Goal: Task Accomplishment & Management: Complete application form

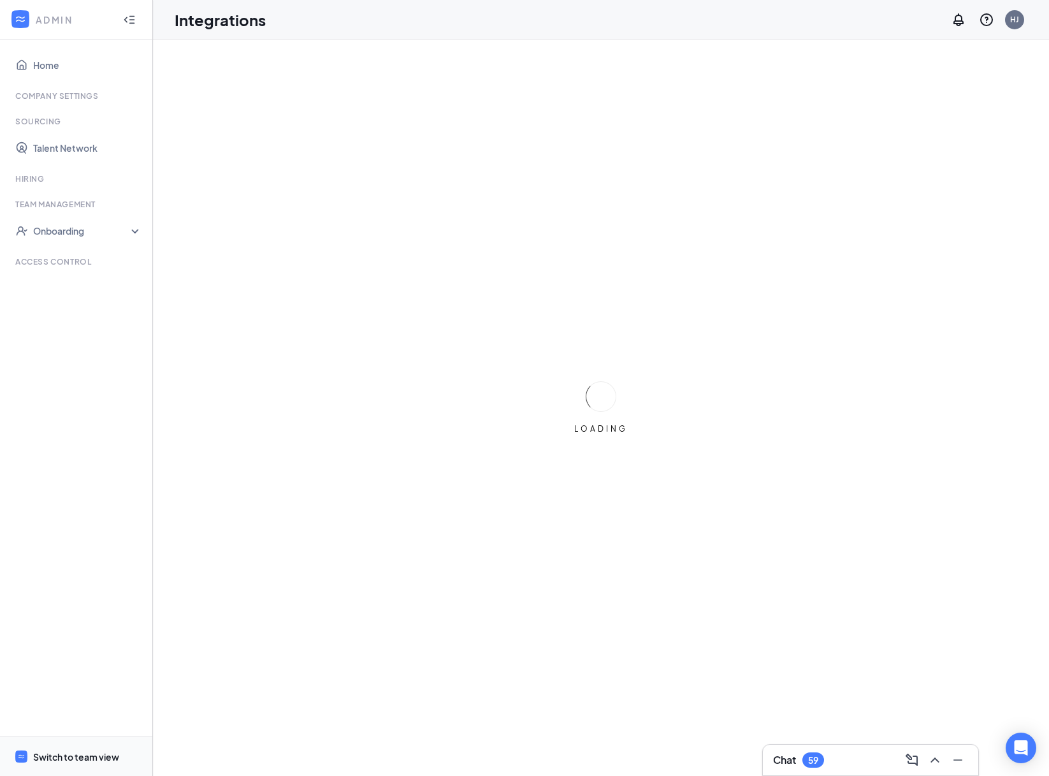
click at [62, 754] on div "Switch to team view" at bounding box center [76, 756] width 86 height 13
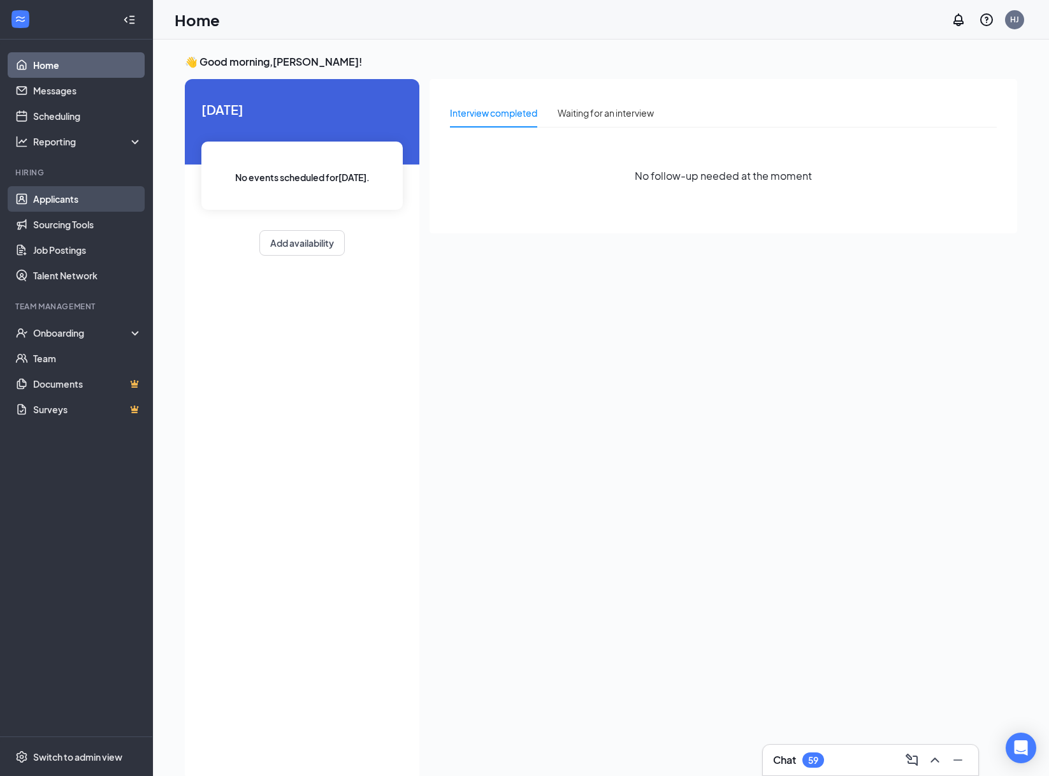
click at [40, 203] on link "Applicants" at bounding box center [87, 199] width 109 height 26
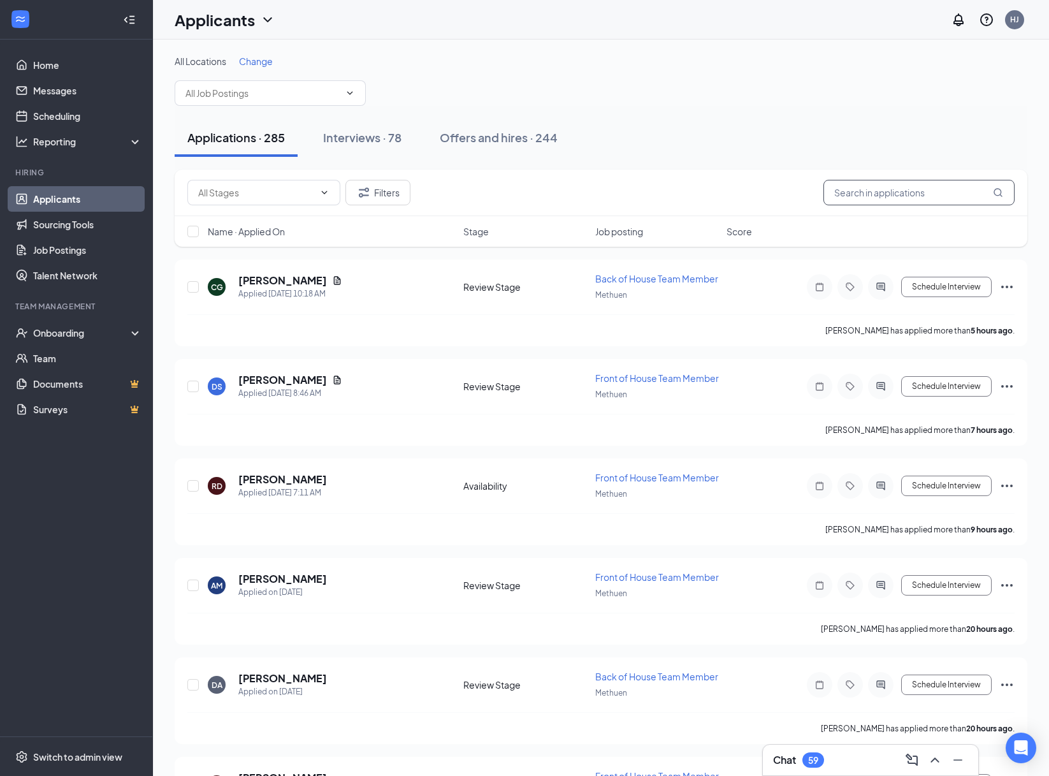
click at [877, 193] on input "text" at bounding box center [919, 193] width 191 height 26
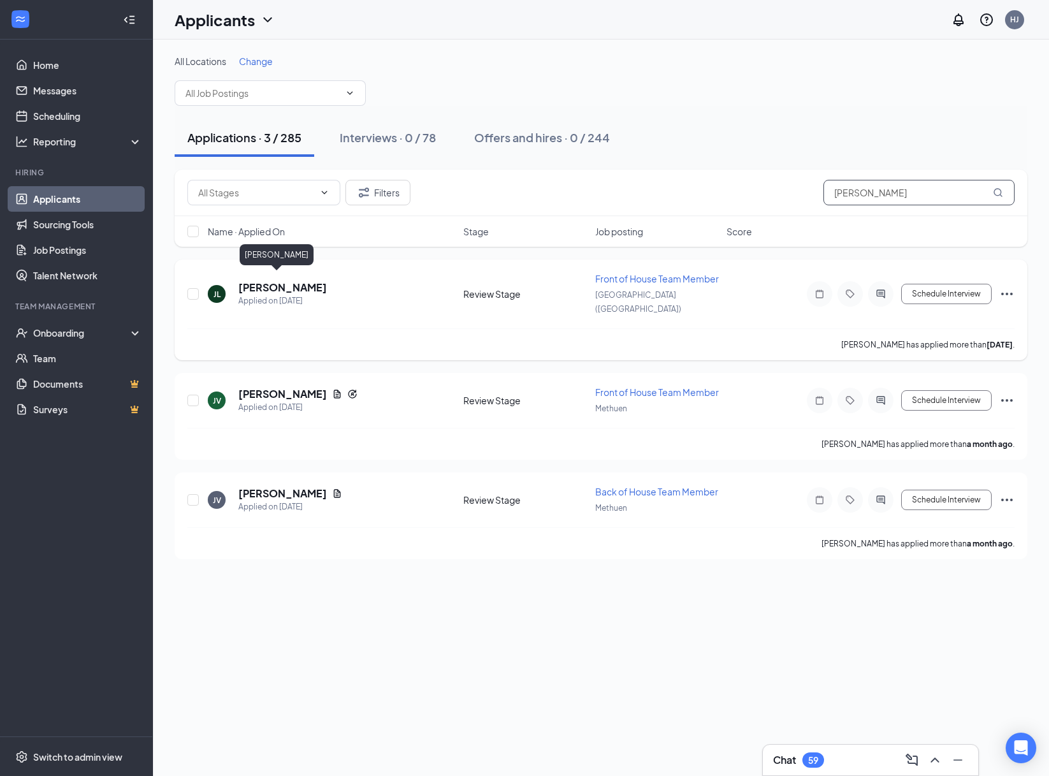
type input "[PERSON_NAME]"
click at [257, 284] on h5 "[PERSON_NAME]" at bounding box center [282, 288] width 89 height 14
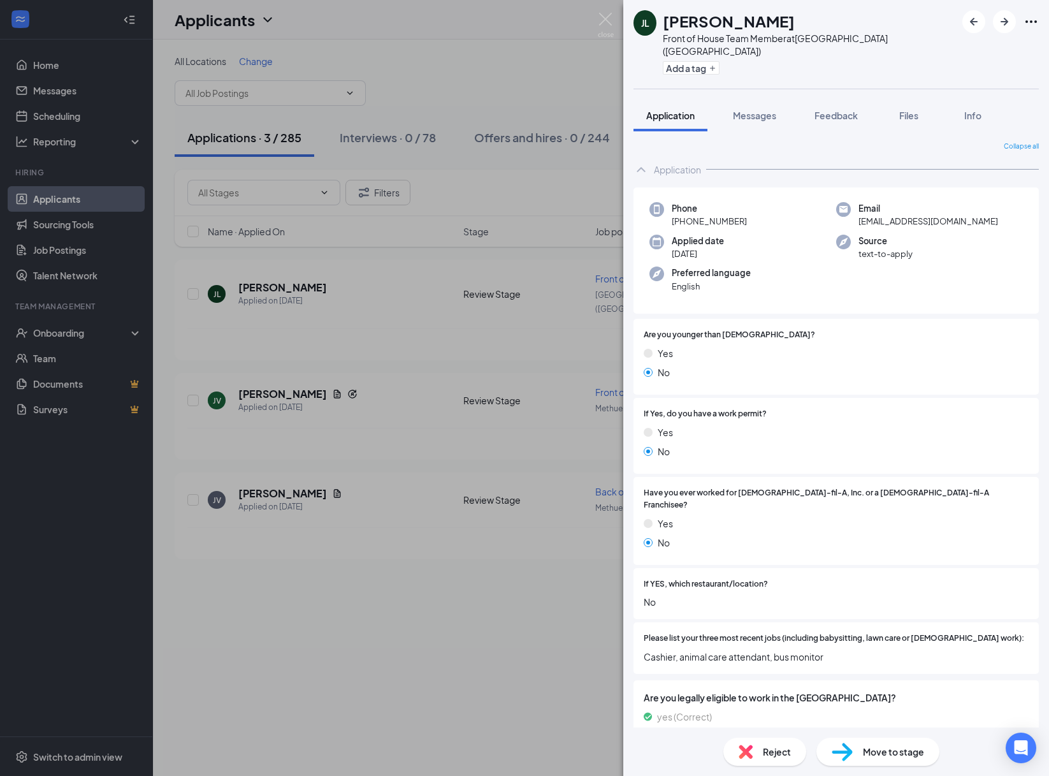
click at [865, 748] on span "Move to stage" at bounding box center [893, 752] width 61 height 14
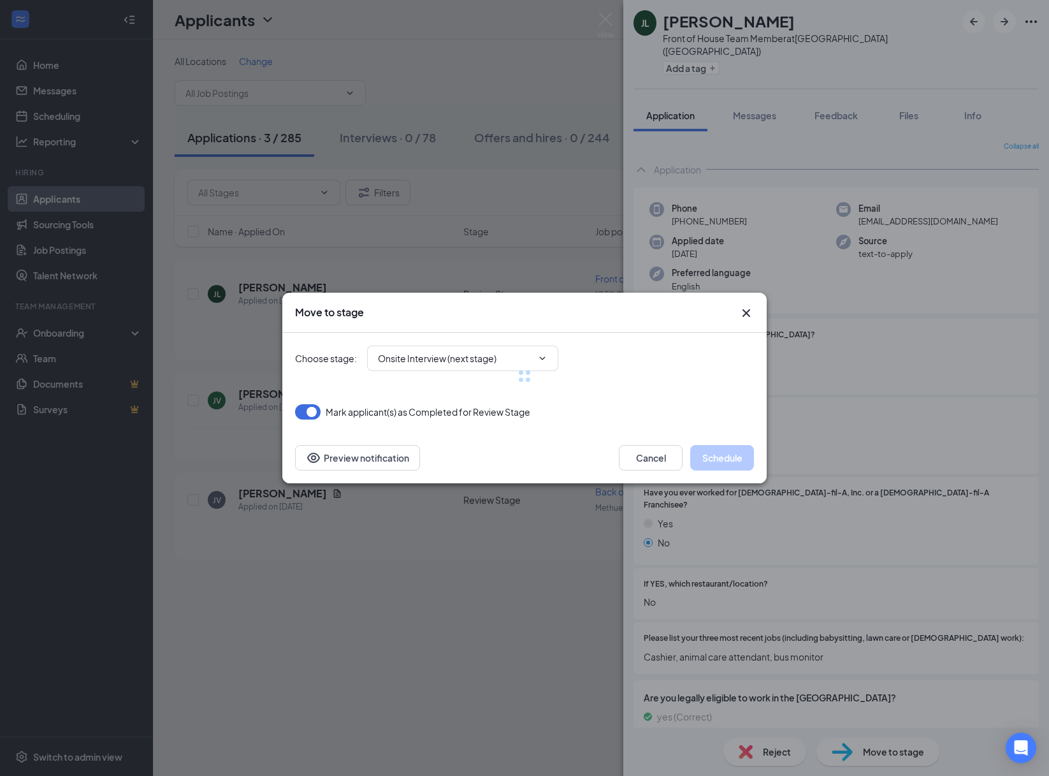
click at [446, 358] on div at bounding box center [524, 376] width 459 height 87
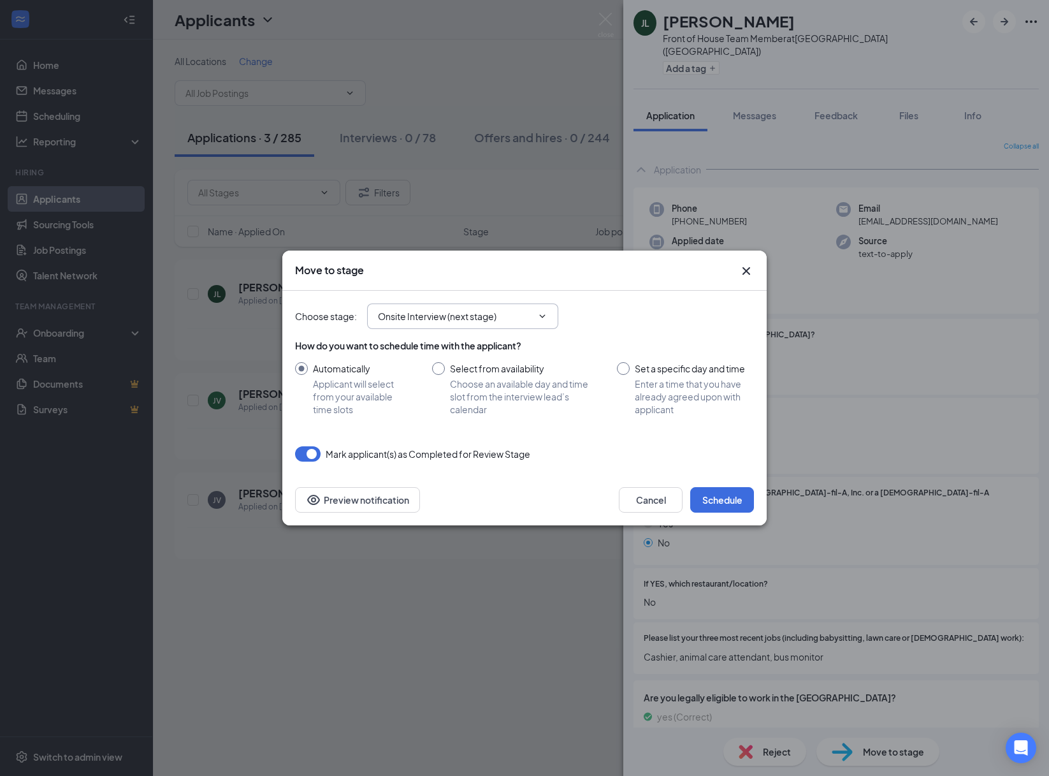
click at [441, 323] on input "Onsite Interview (next stage)" at bounding box center [455, 316] width 154 height 14
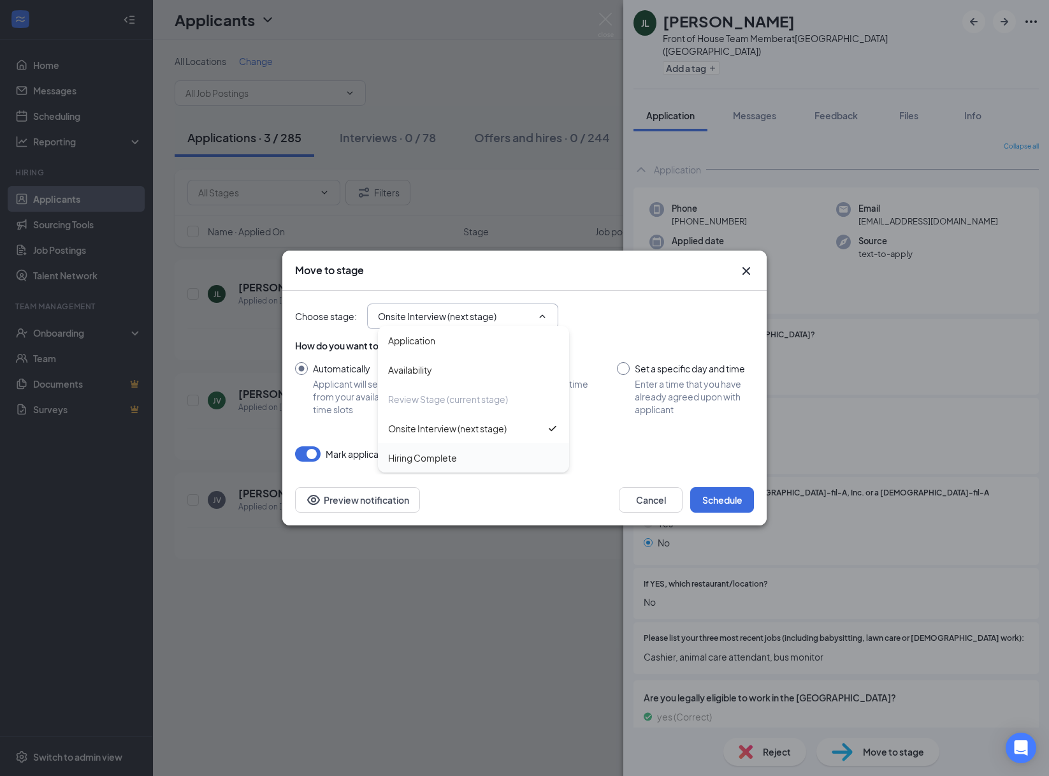
click at [435, 456] on div "Hiring Complete" at bounding box center [422, 458] width 69 height 14
type input "Hiring Complete"
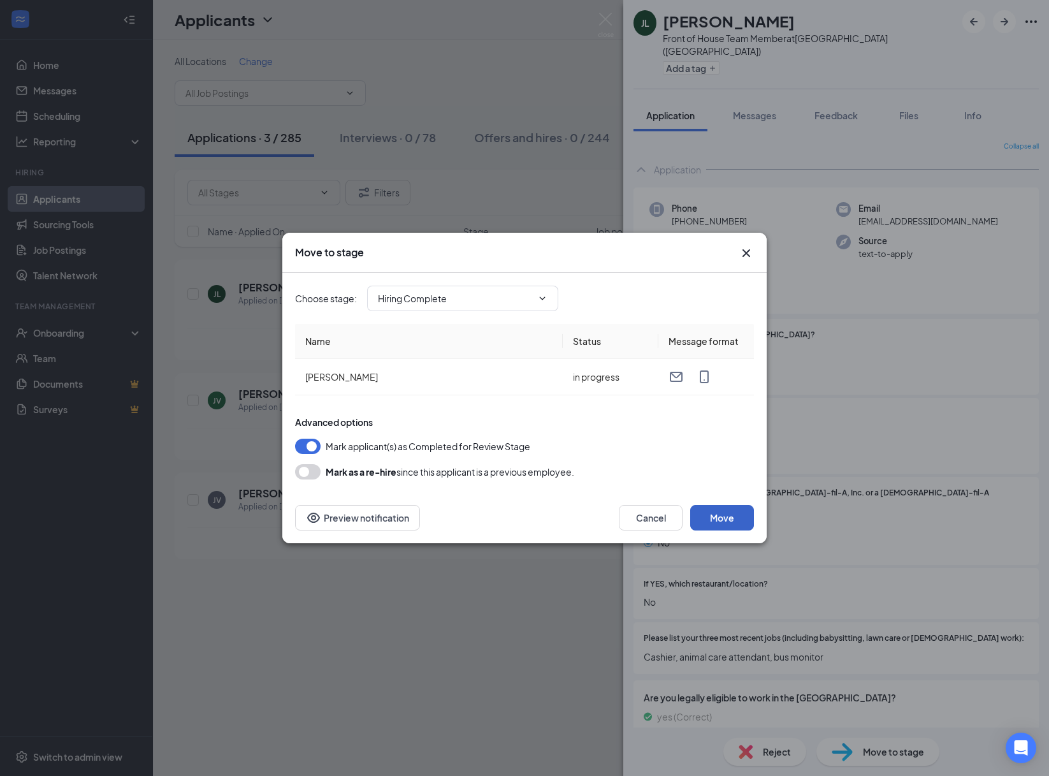
click at [733, 518] on button "Move" at bounding box center [722, 518] width 64 height 26
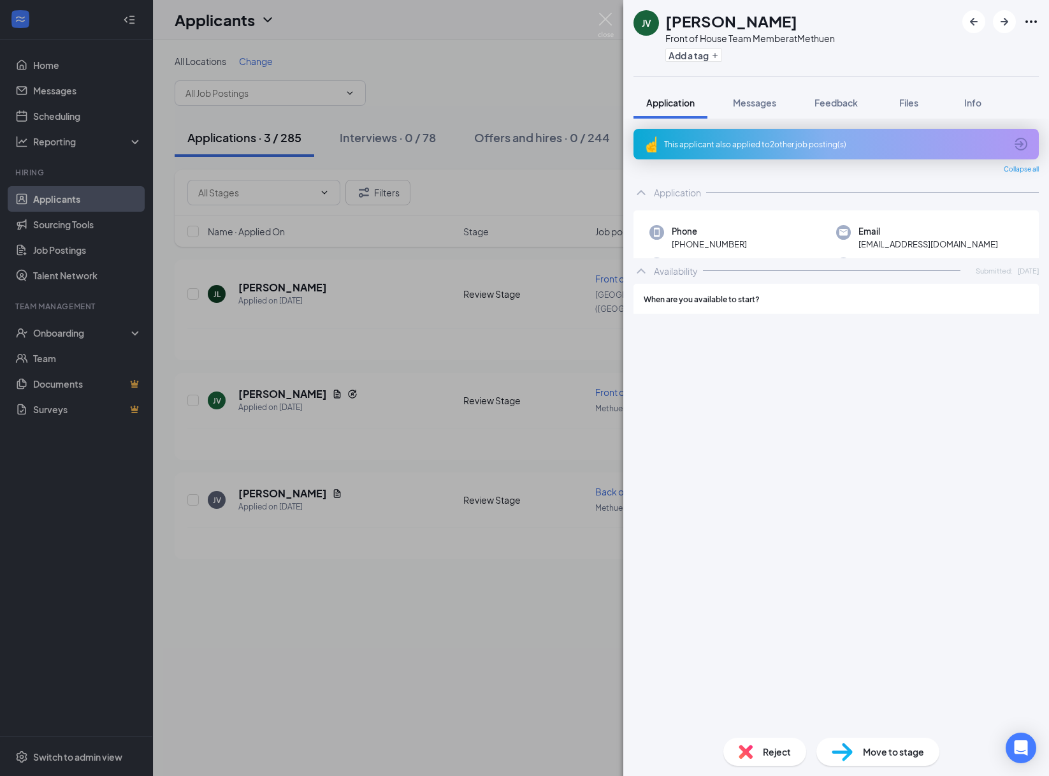
click at [92, 338] on div "JV [PERSON_NAME] Front of House Team Member at Methuen Add a tag Application Me…" at bounding box center [524, 388] width 1049 height 776
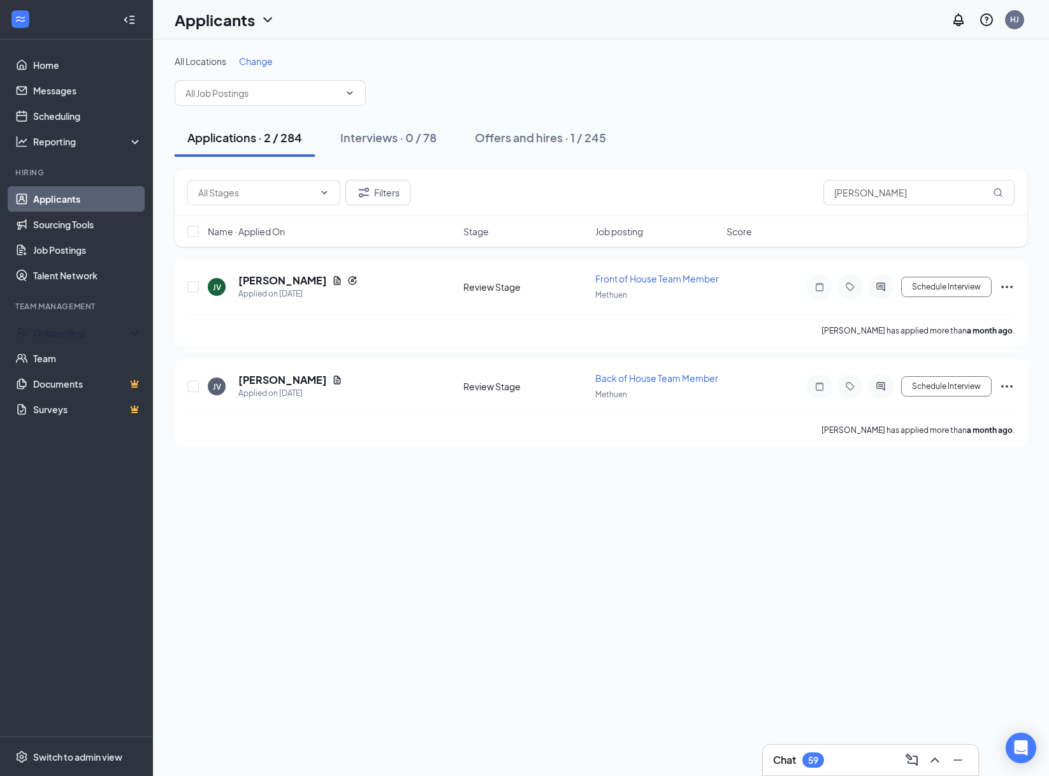
click at [92, 338] on div "Onboarding" at bounding box center [82, 332] width 98 height 13
click at [80, 356] on link "Overview" at bounding box center [87, 361] width 112 height 26
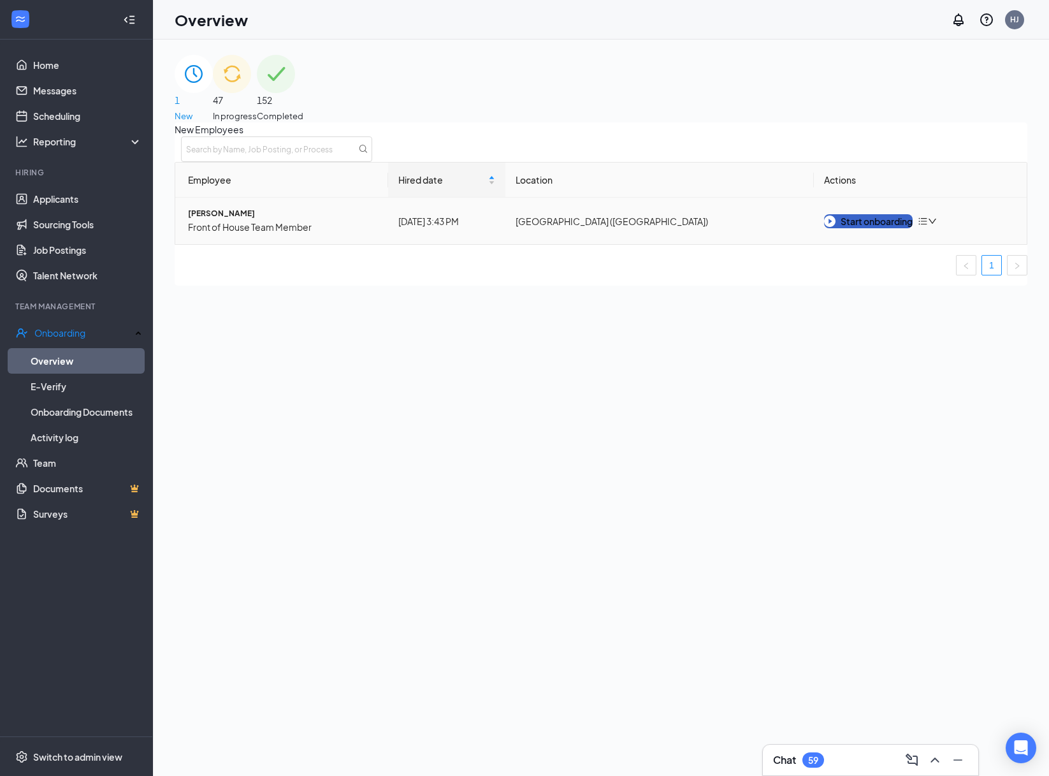
click at [873, 228] on button "Start onboarding" at bounding box center [868, 221] width 89 height 14
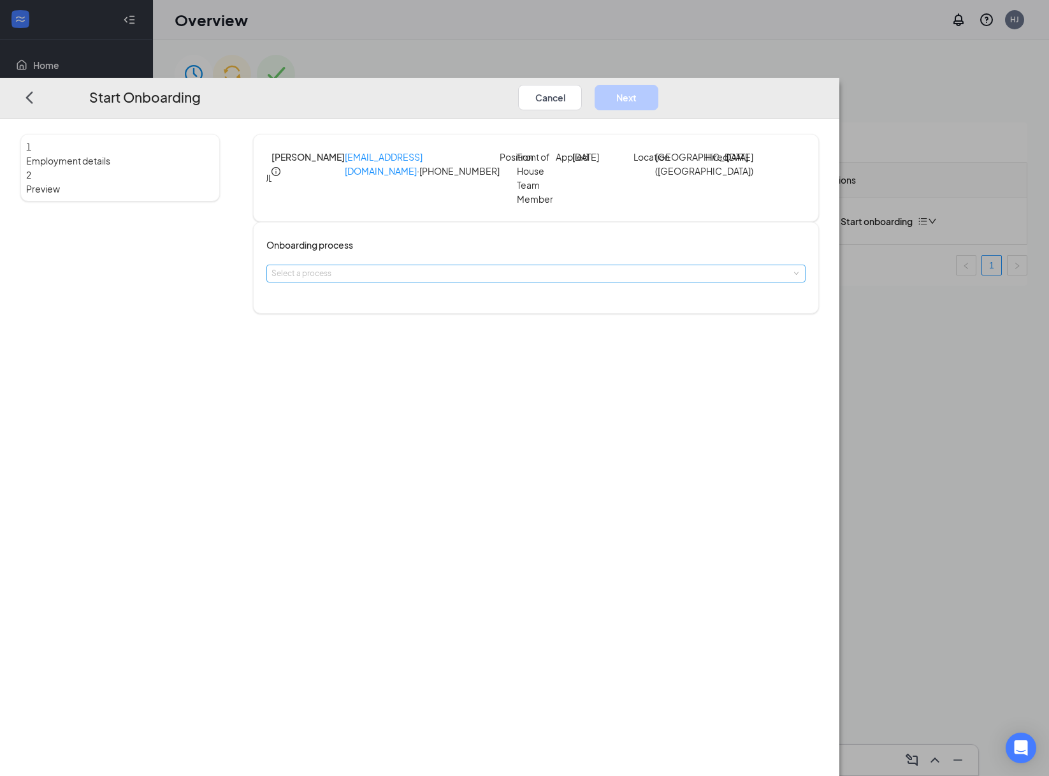
click at [535, 267] on div "Select a process" at bounding box center [533, 273] width 523 height 13
click at [472, 309] on li "NH Onboarding- 4705" at bounding box center [448, 305] width 209 height 21
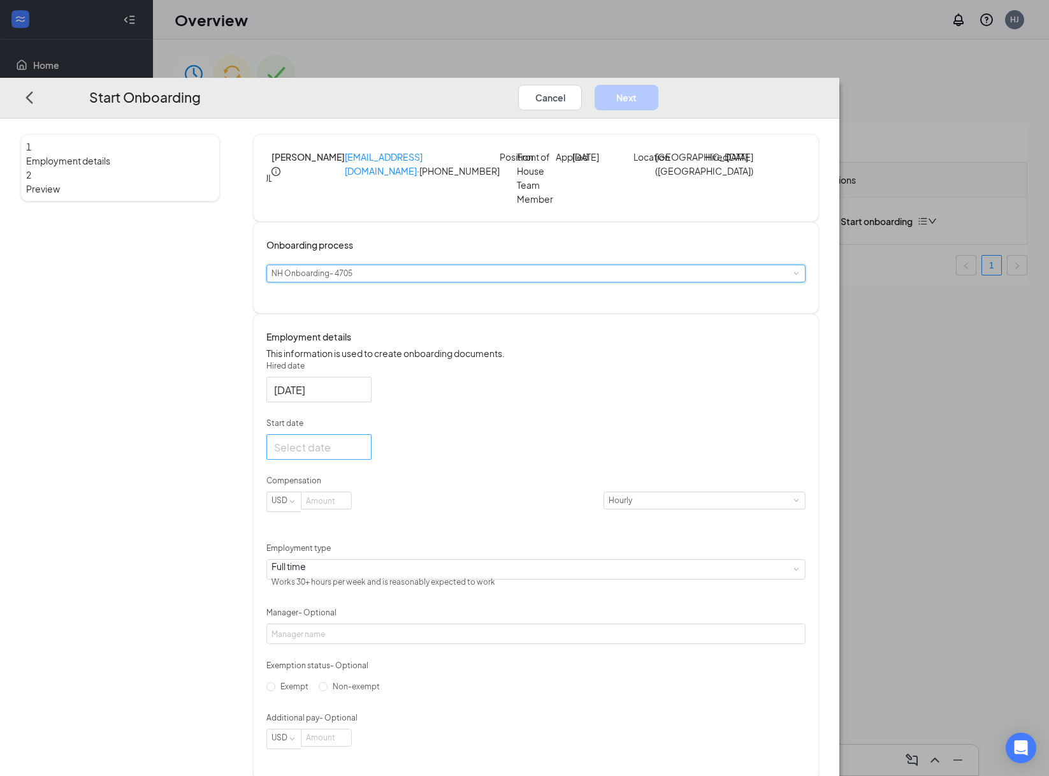
click at [364, 455] on div at bounding box center [319, 447] width 90 height 16
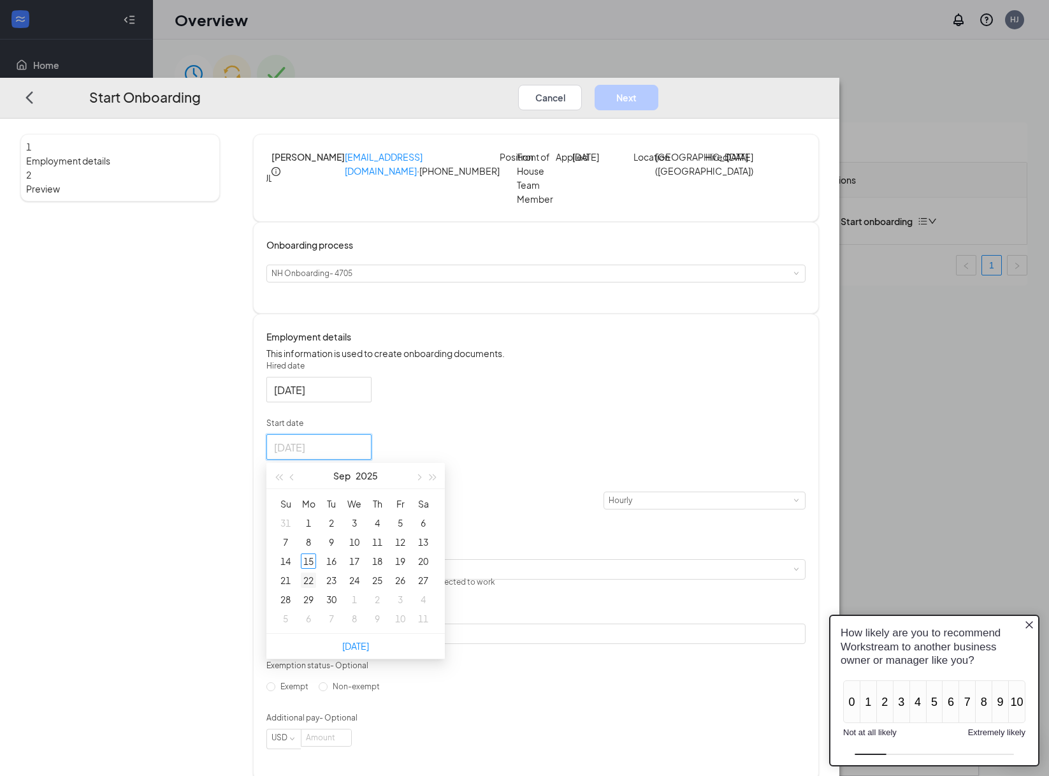
type input "[DATE]"
click at [316, 585] on div "22" at bounding box center [308, 580] width 15 height 15
click at [351, 509] on input at bounding box center [327, 500] width 50 height 17
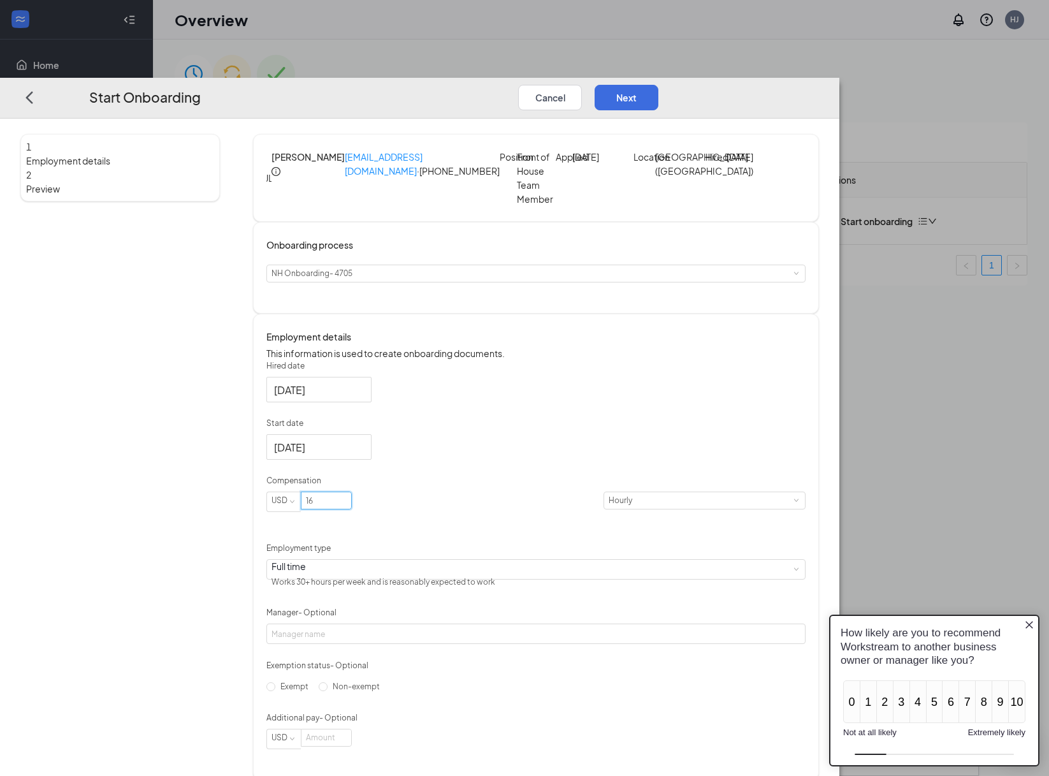
type input "16"
click at [686, 497] on div "Hired date [DATE] Start date [DATE] [DATE] Su Mo Tu We Th Fr Sa 31 1 2 3 4 5 6 …" at bounding box center [535, 554] width 539 height 389
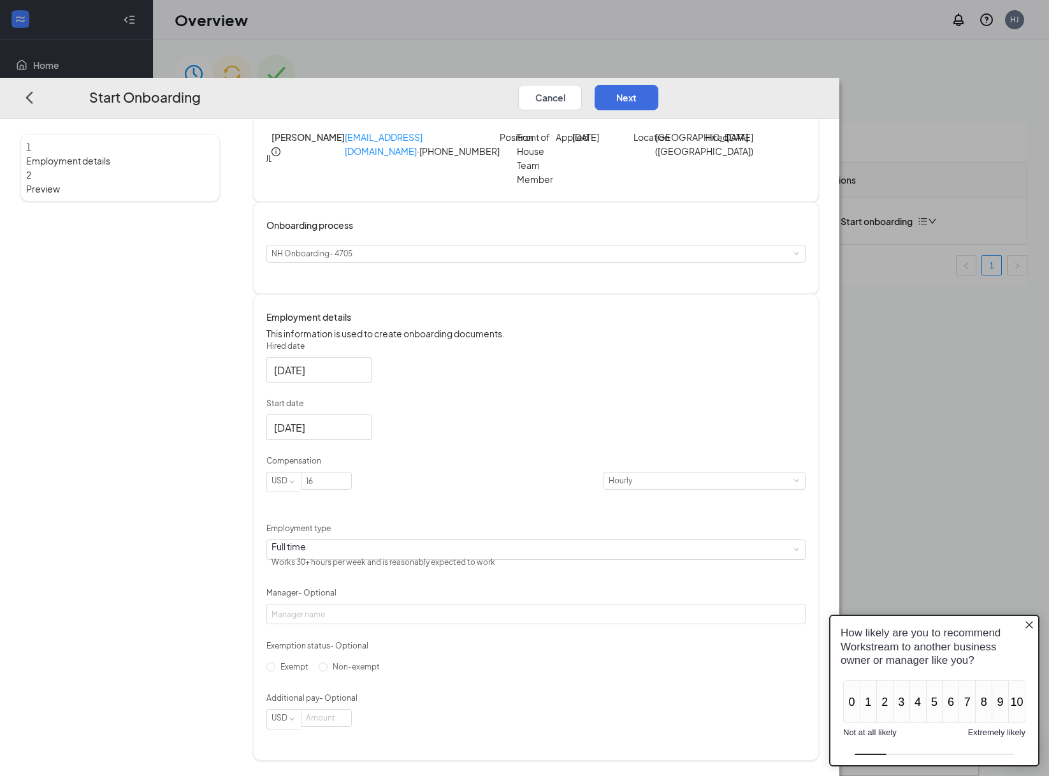
scroll to position [32, 0]
click at [511, 604] on input "Manager - Optional" at bounding box center [535, 614] width 539 height 20
type input "Y"
click at [450, 540] on div "Full time Works 30+ hours per week and is reasonably expected to work" at bounding box center [536, 549] width 529 height 19
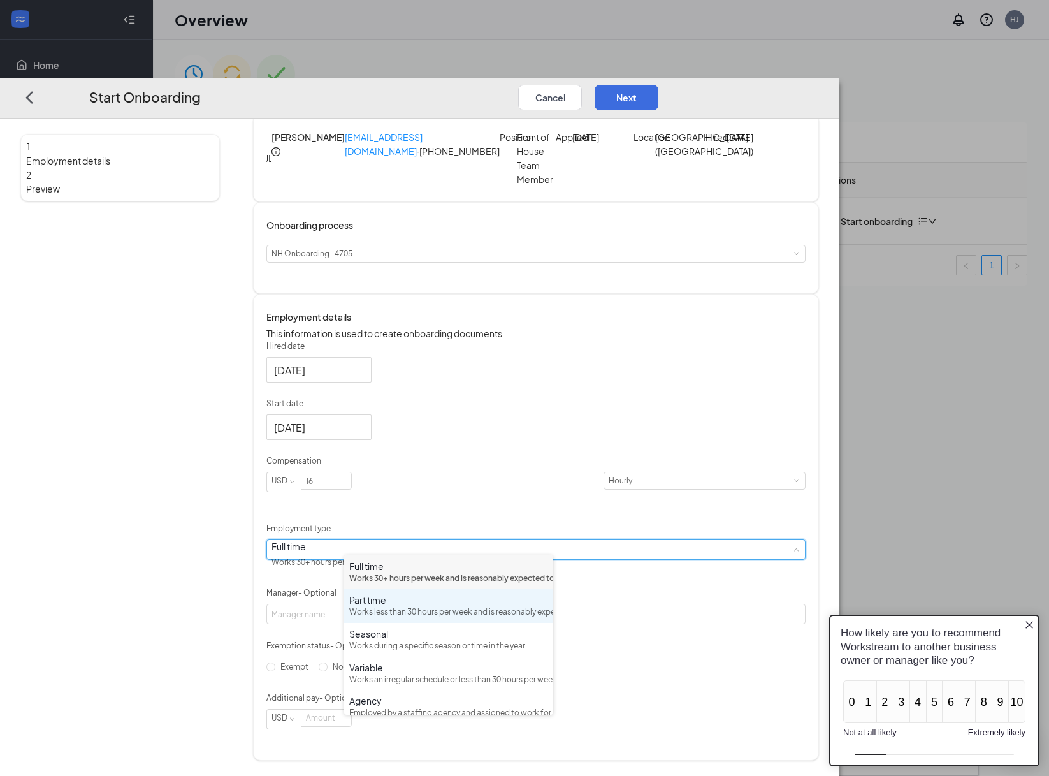
click at [420, 606] on div "Part time" at bounding box center [448, 600] width 199 height 13
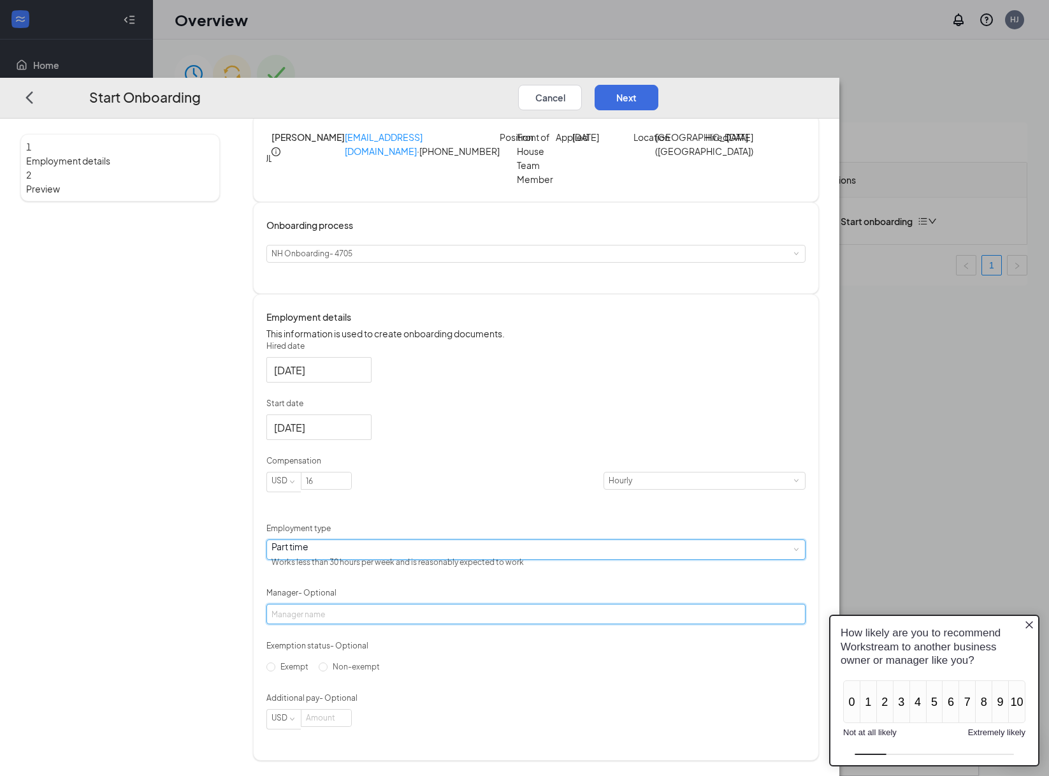
click at [420, 604] on input "Manager - Optional" at bounding box center [535, 614] width 539 height 20
type input "Tuscan Leadership"
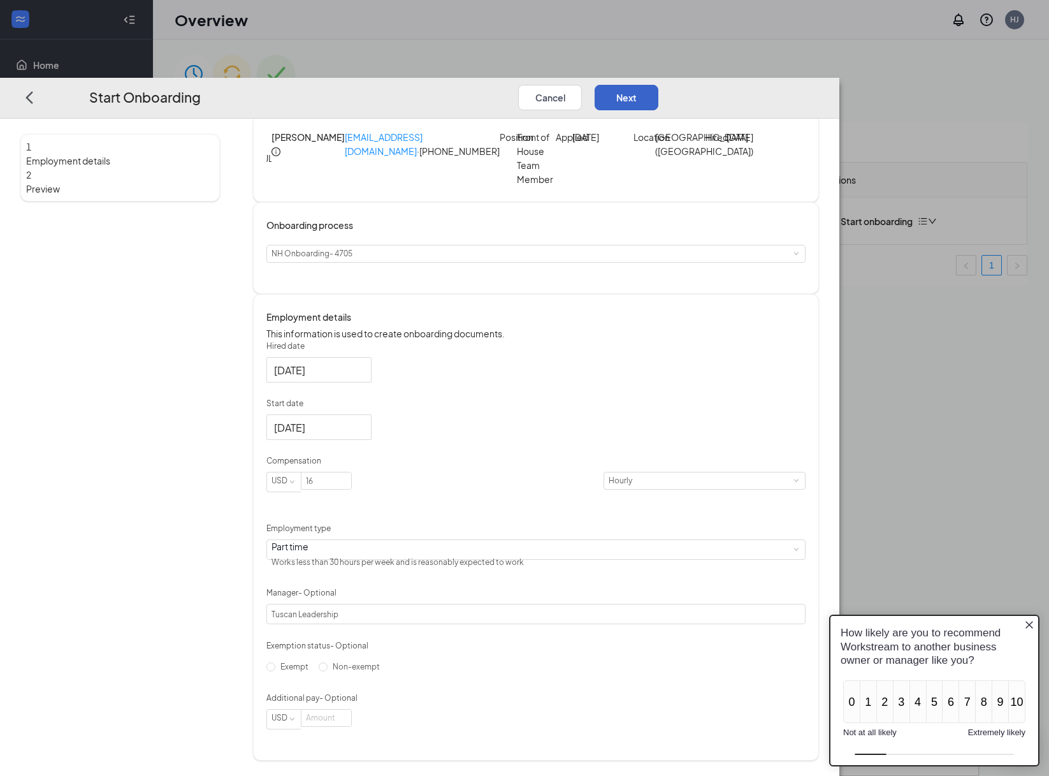
click at [659, 84] on button "Next" at bounding box center [627, 97] width 64 height 26
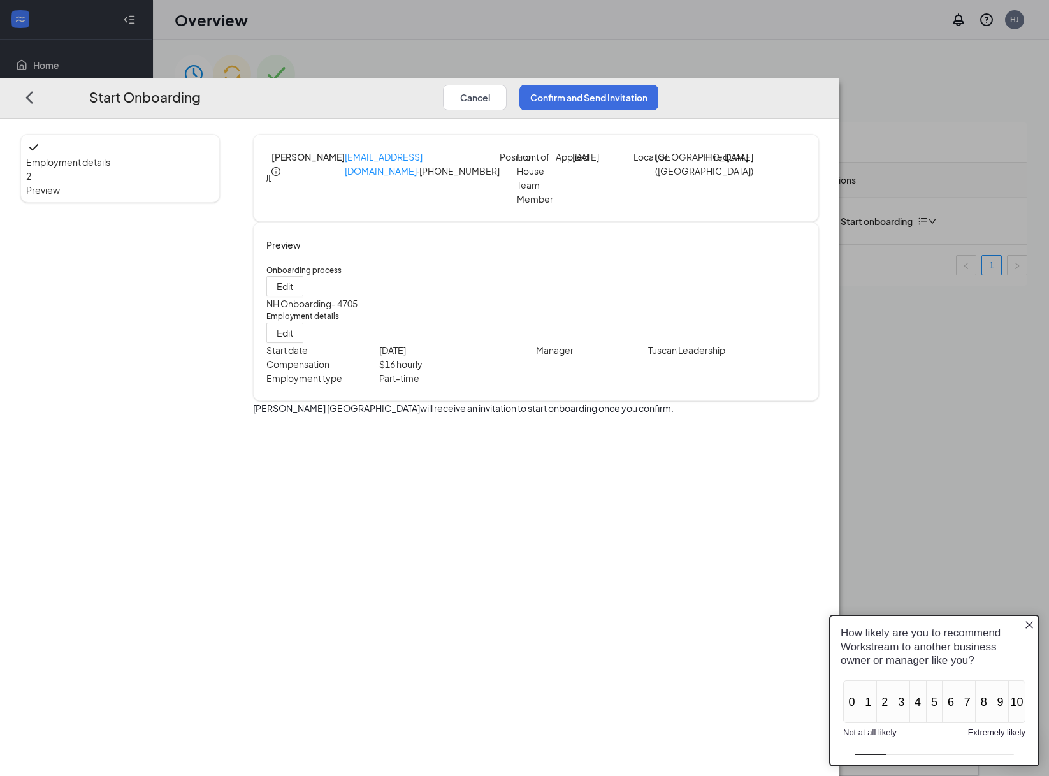
click at [1033, 625] on icon "Close button" at bounding box center [1030, 625] width 10 height 10
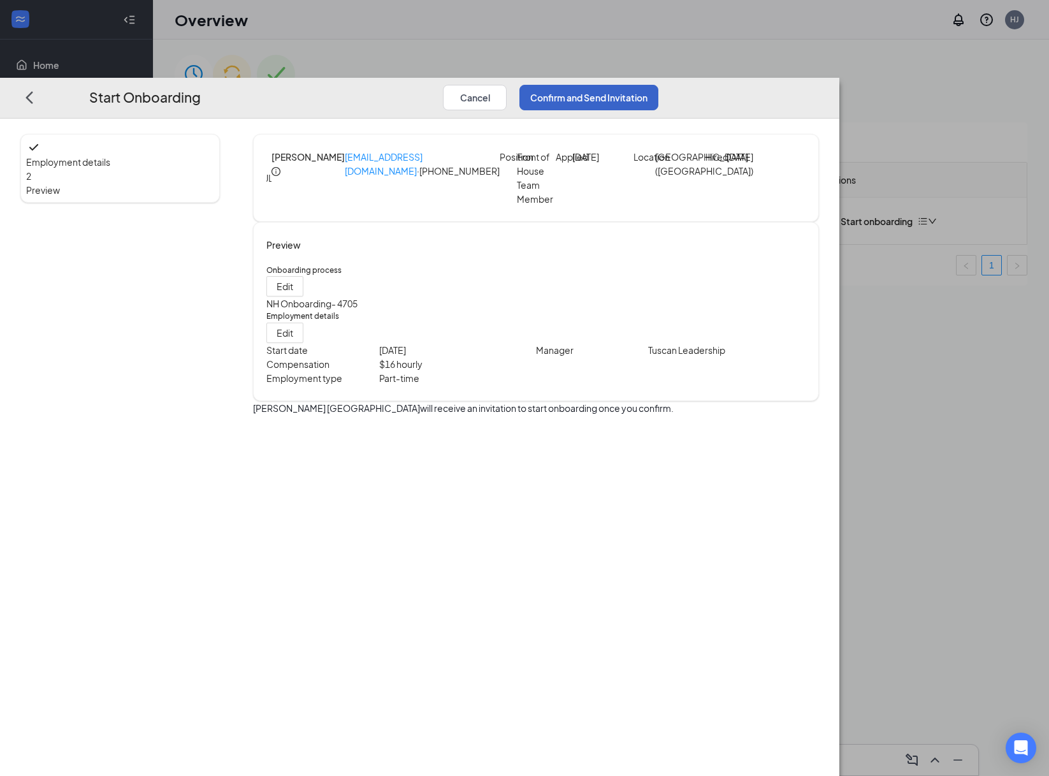
click at [659, 84] on button "Confirm and Send Invitation" at bounding box center [589, 97] width 139 height 26
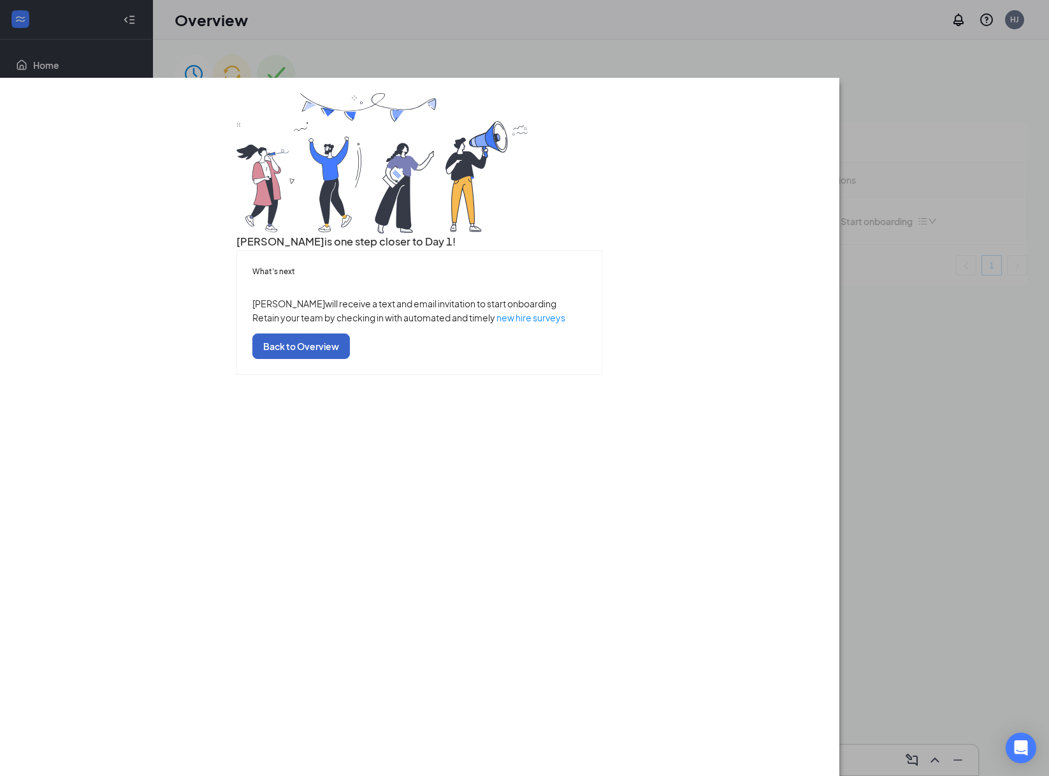
click at [350, 359] on button "Back to Overview" at bounding box center [301, 346] width 98 height 26
